Goal: Answer question/provide support

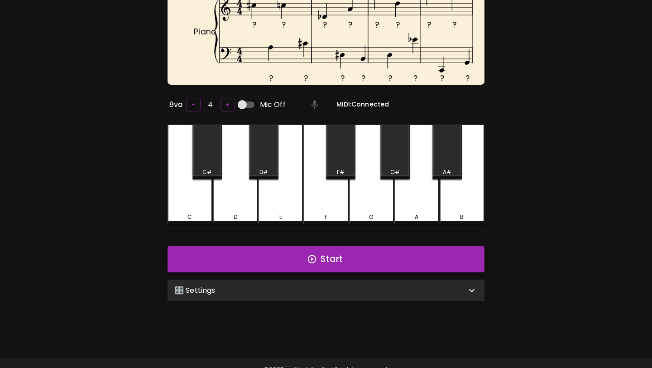
scroll to position [91, 0]
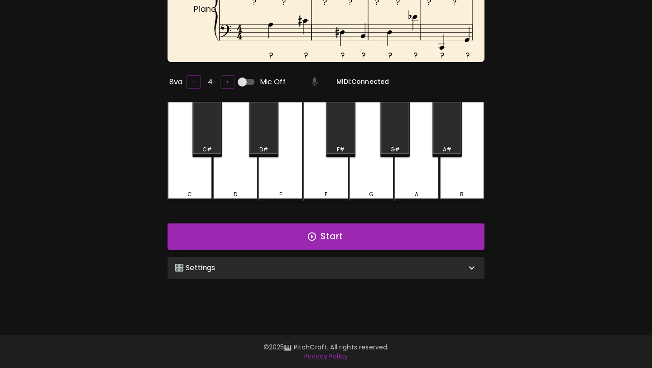
click at [323, 271] on div "🎛️ Settings" at bounding box center [325, 268] width 317 height 22
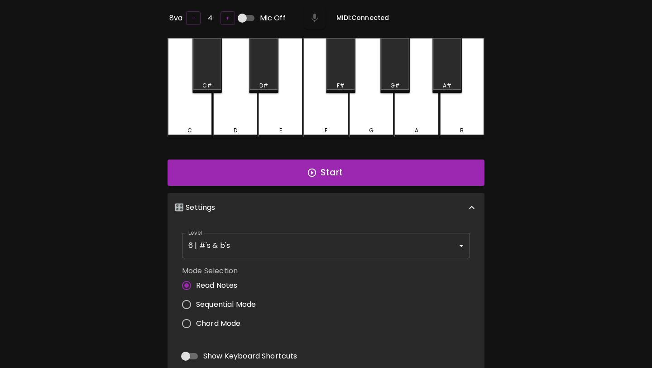
scroll to position [0, 0]
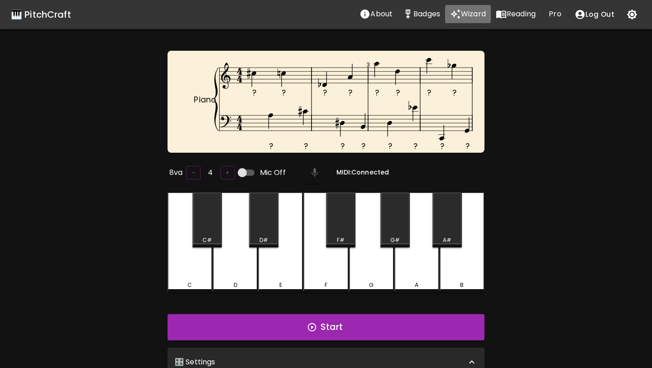
click at [478, 15] on p "Wizard" at bounding box center [473, 14] width 25 height 11
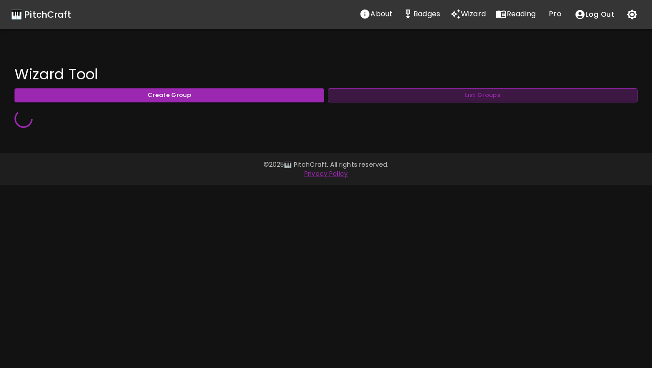
click at [403, 99] on button "List Groups" at bounding box center [483, 95] width 310 height 14
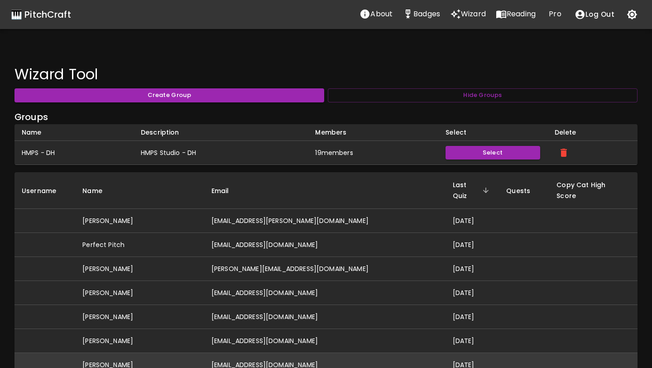
click at [313, 357] on td "[EMAIL_ADDRESS][DOMAIN_NAME]" at bounding box center [324, 365] width 241 height 24
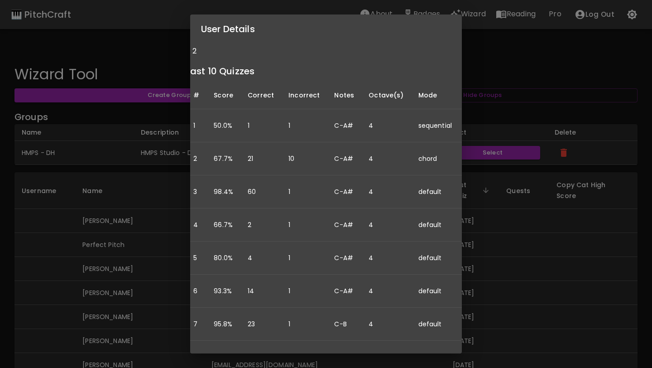
scroll to position [124, 0]
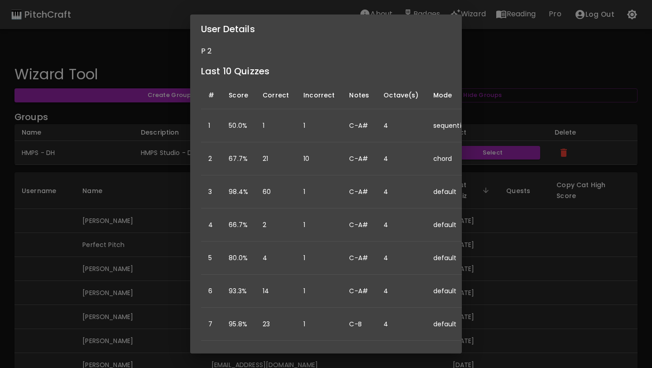
click at [555, 262] on div "User Details Name: [PERSON_NAME] Username: Email: [EMAIL_ADDRESS][DOMAIN_NAME] …" at bounding box center [326, 184] width 652 height 368
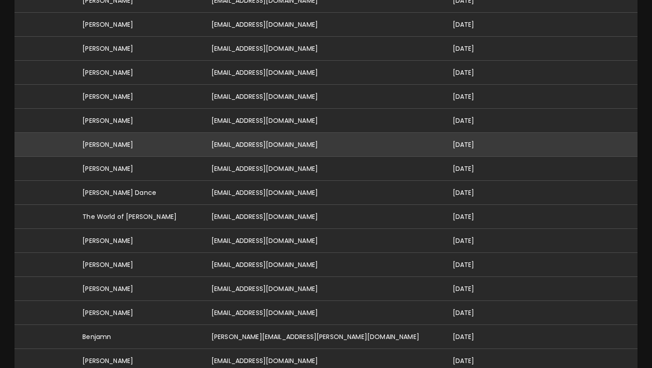
scroll to position [319, 0]
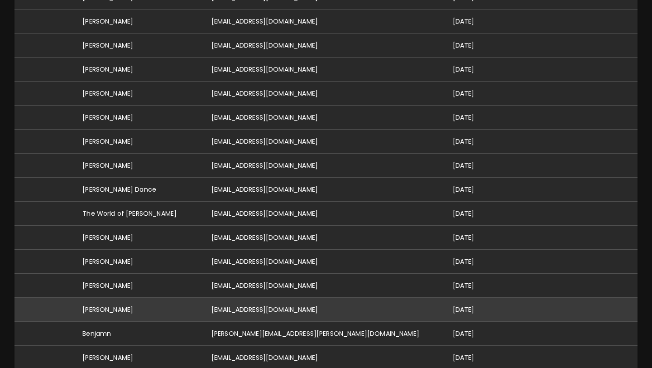
click at [250, 297] on td "[EMAIL_ADDRESS][DOMAIN_NAME]" at bounding box center [324, 309] width 241 height 24
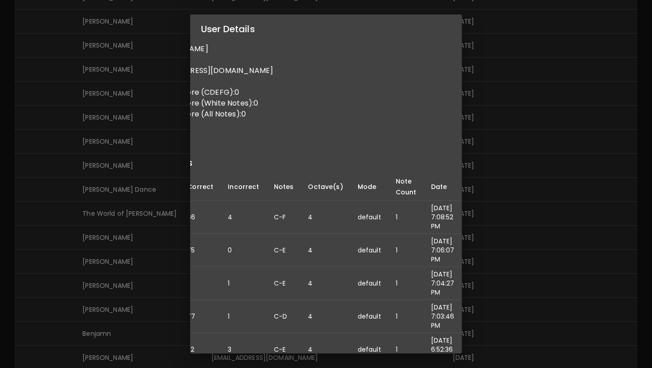
scroll to position [0, 0]
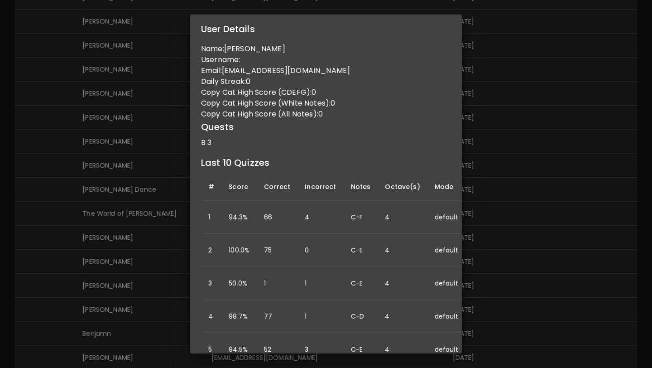
click at [595, 120] on div "User Details Name: [PERSON_NAME] Username: Email: [EMAIL_ADDRESS][DOMAIN_NAME] …" at bounding box center [326, 184] width 652 height 368
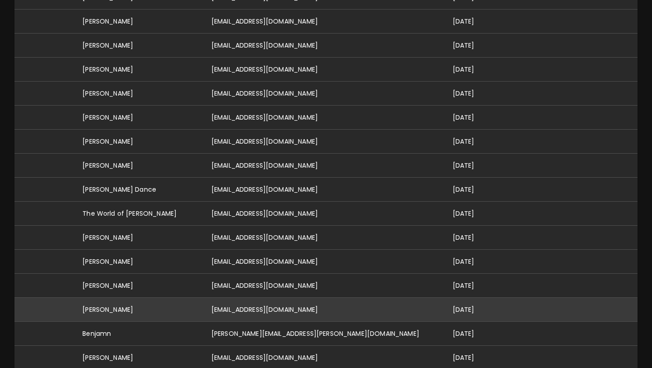
click at [244, 297] on td "[EMAIL_ADDRESS][DOMAIN_NAME]" at bounding box center [324, 309] width 241 height 24
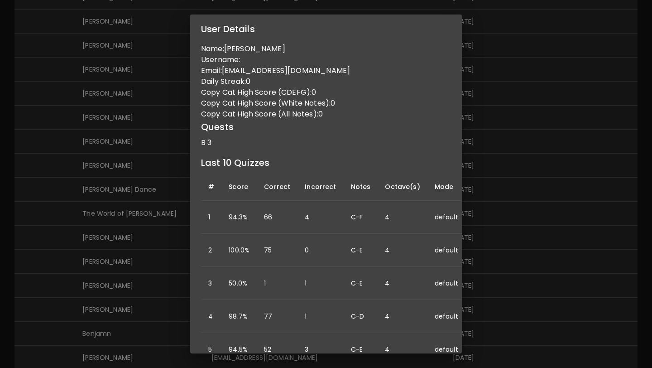
click at [489, 183] on div "User Details Name: [PERSON_NAME] Username: Email: [EMAIL_ADDRESS][DOMAIN_NAME] …" at bounding box center [326, 184] width 652 height 368
